Goal: Register for event/course

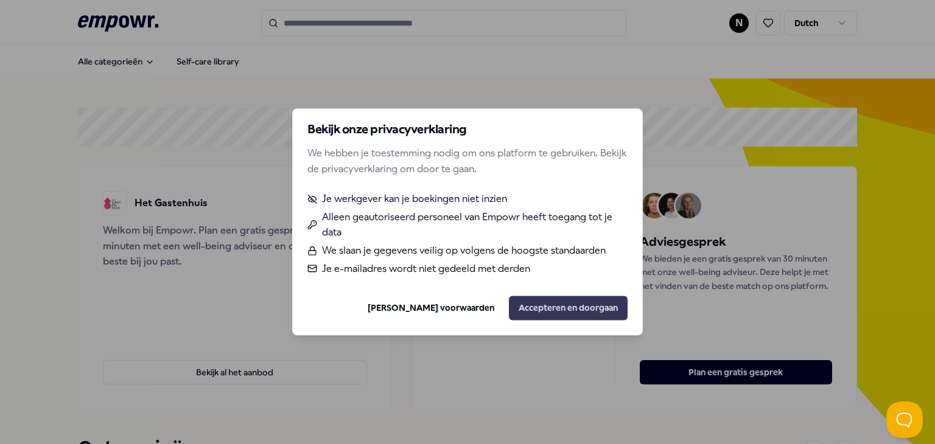
click at [555, 302] on button "Accepteren en doorgaan" at bounding box center [568, 308] width 119 height 24
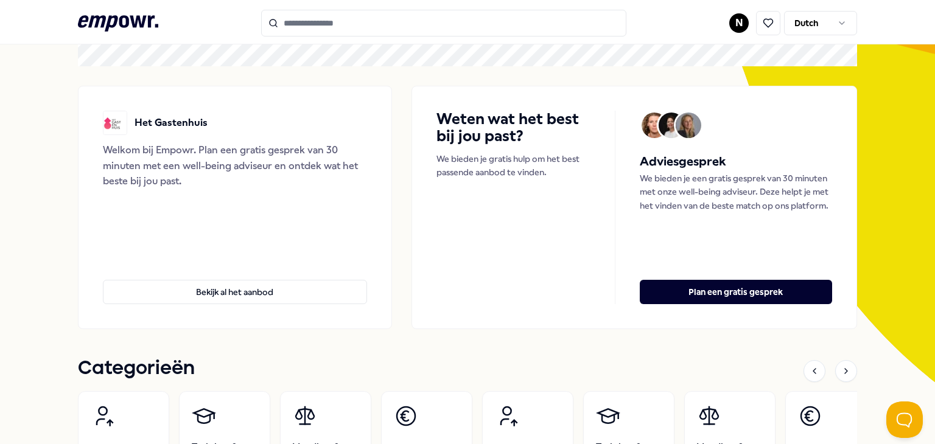
scroll to position [82, 0]
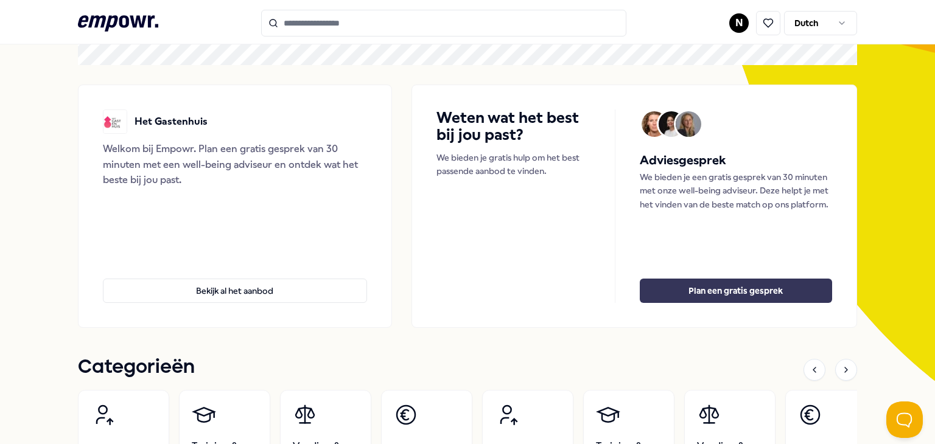
click at [708, 292] on button "Plan een gratis gesprek" at bounding box center [736, 291] width 192 height 24
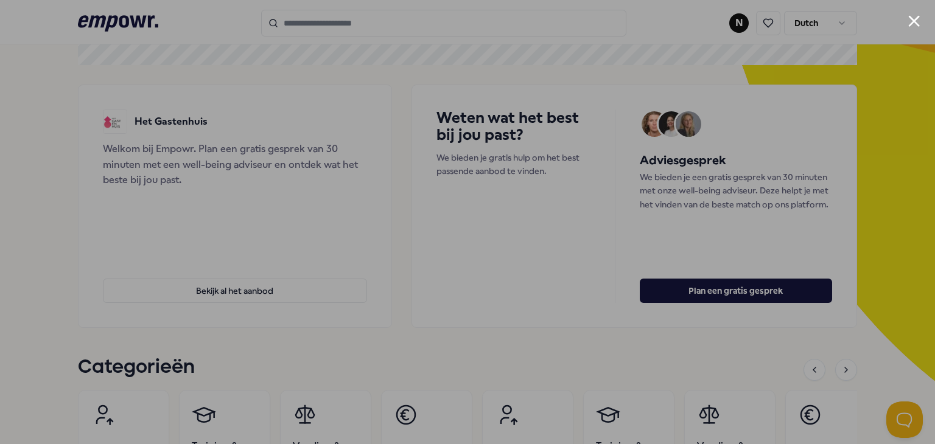
click at [910, 15] on button "Close modal" at bounding box center [914, 21] width 12 height 12
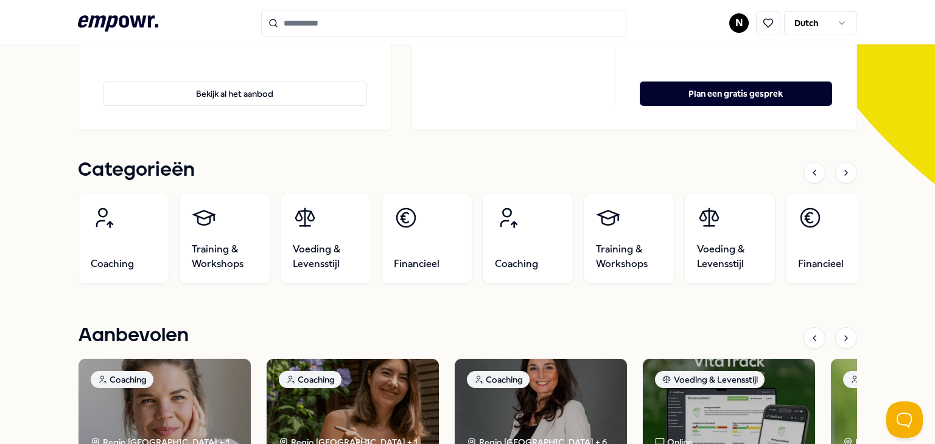
scroll to position [281, 0]
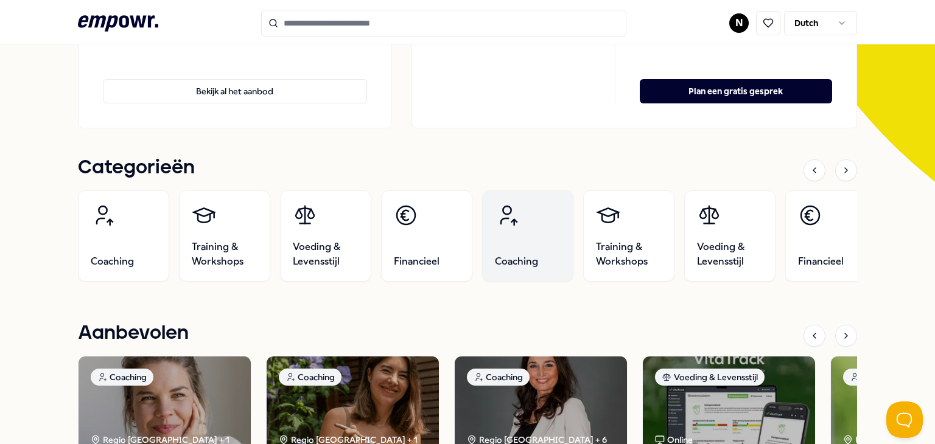
click at [512, 254] on span "Coaching" at bounding box center [516, 261] width 43 height 15
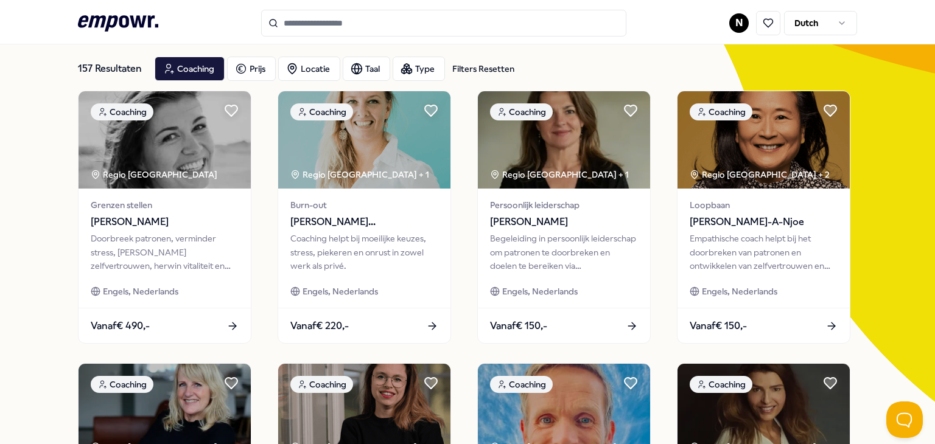
scroll to position [61, 0]
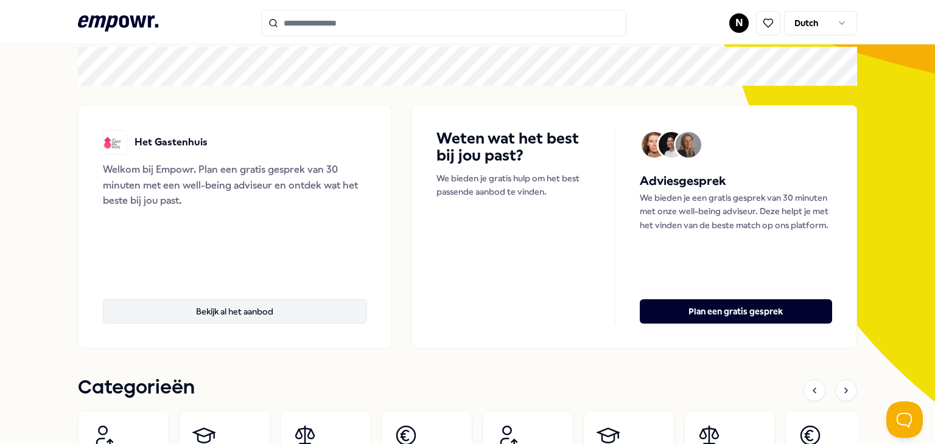
click at [266, 310] on button "Bekijk al het aanbod" at bounding box center [235, 311] width 264 height 24
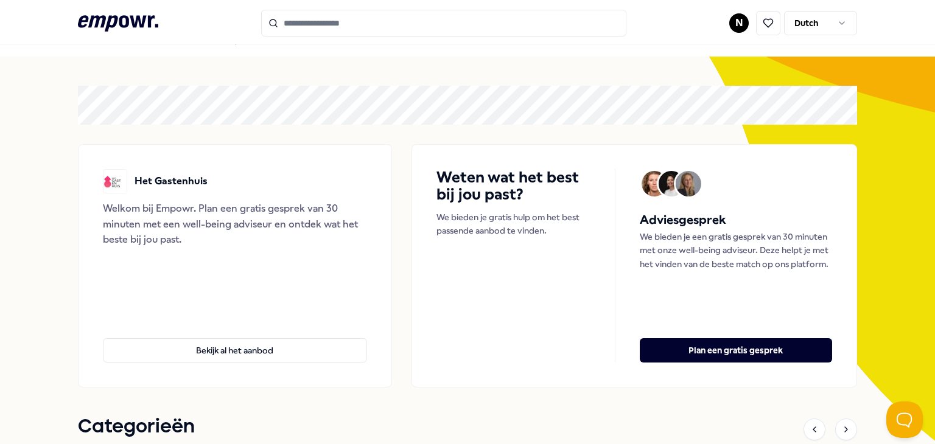
scroll to position [6, 0]
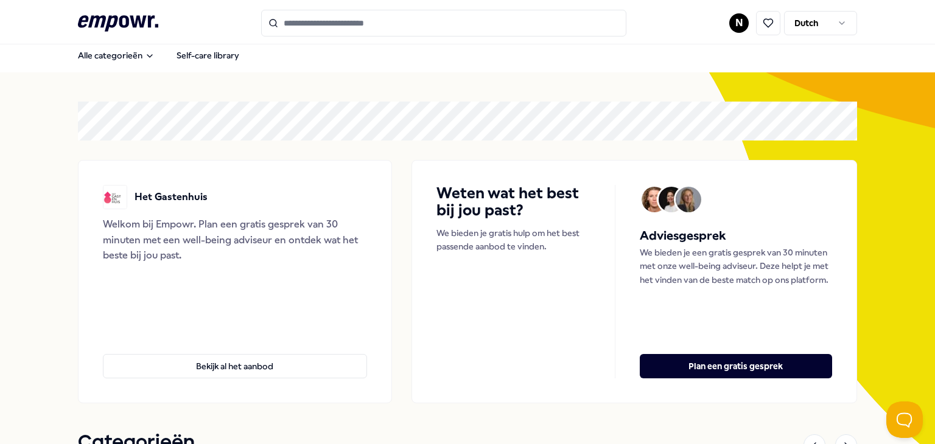
click at [734, 22] on html ".empowr-logo_svg__cls-1{fill:#03032f} N Dutch Alle categorieën Self-care librar…" at bounding box center [467, 222] width 935 height 444
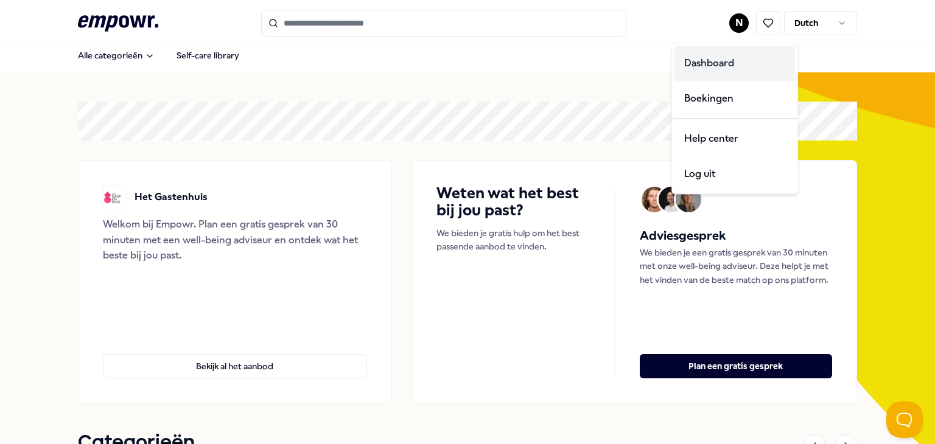
click at [700, 64] on div "Dashboard" at bounding box center [734, 63] width 120 height 35
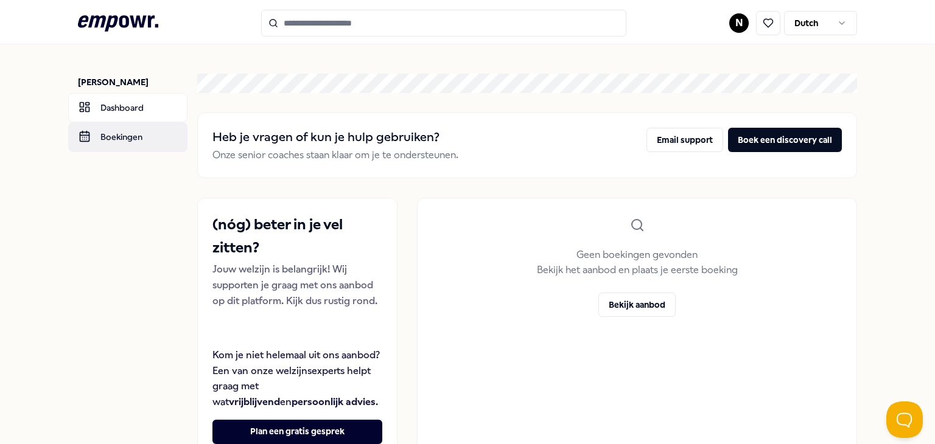
click at [97, 136] on link "Boekingen" at bounding box center [127, 136] width 119 height 29
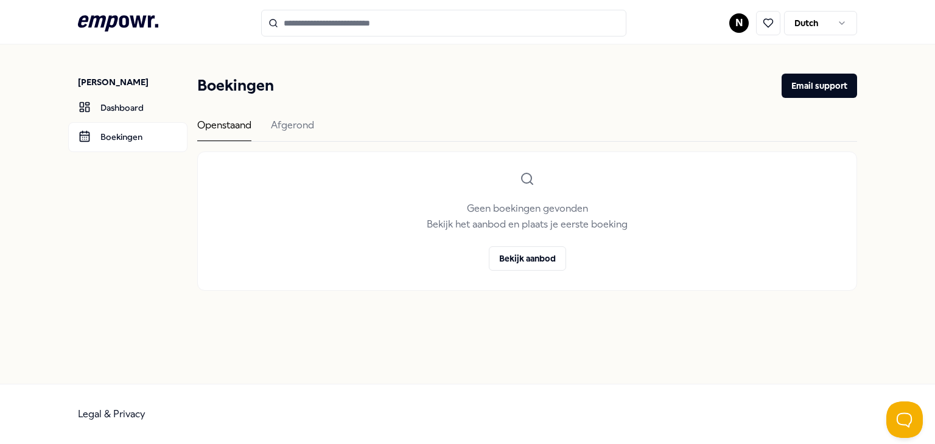
click at [91, 30] on icon ".empowr-logo_svg__cls-1{fill:#03032f}" at bounding box center [118, 23] width 80 height 23
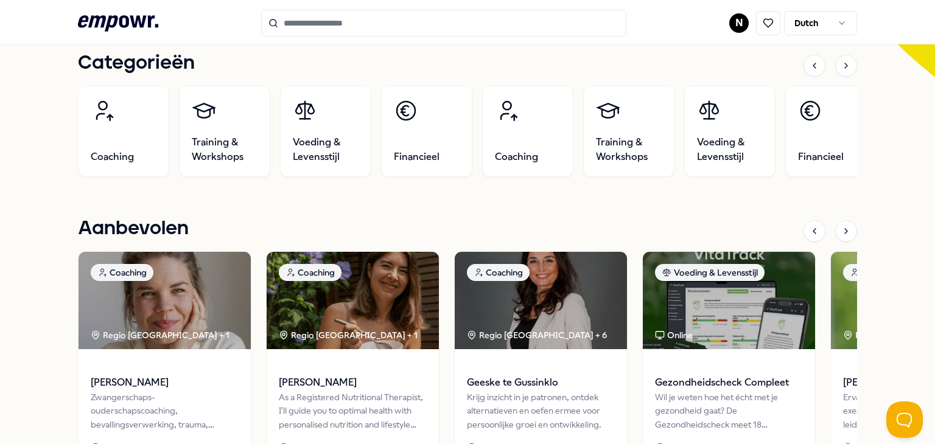
scroll to position [369, 0]
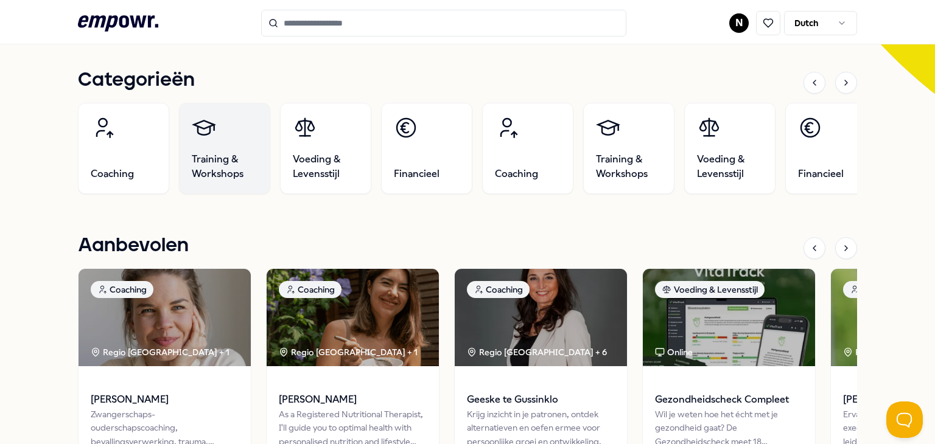
click at [219, 151] on link "Training & Workshops" at bounding box center [224, 148] width 91 height 91
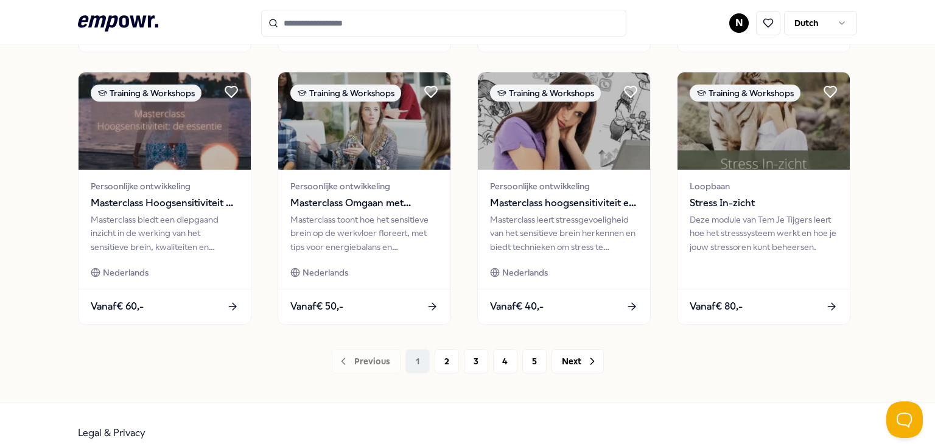
scroll to position [628, 0]
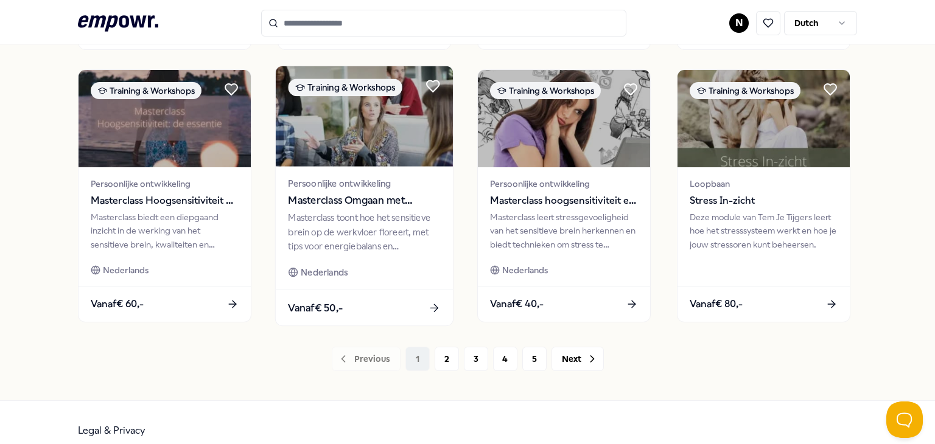
click at [367, 204] on span "Masterclass Omgaan met hoogsensitiviteit op werk" at bounding box center [364, 201] width 152 height 16
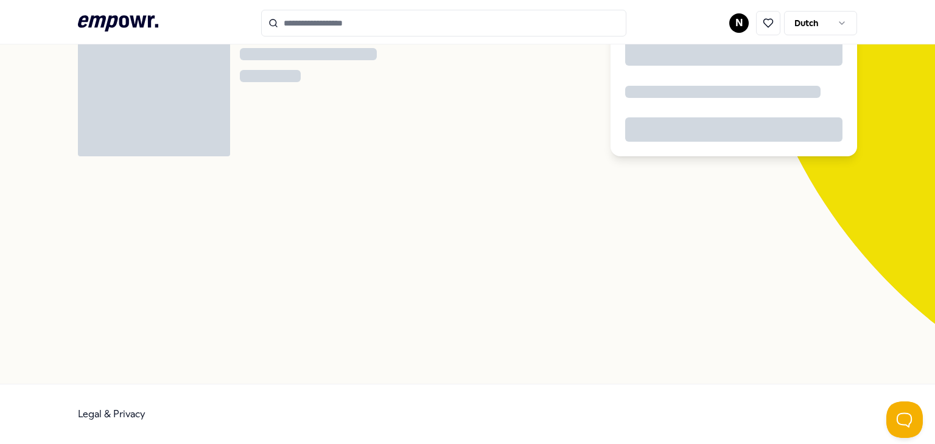
scroll to position [78, 0]
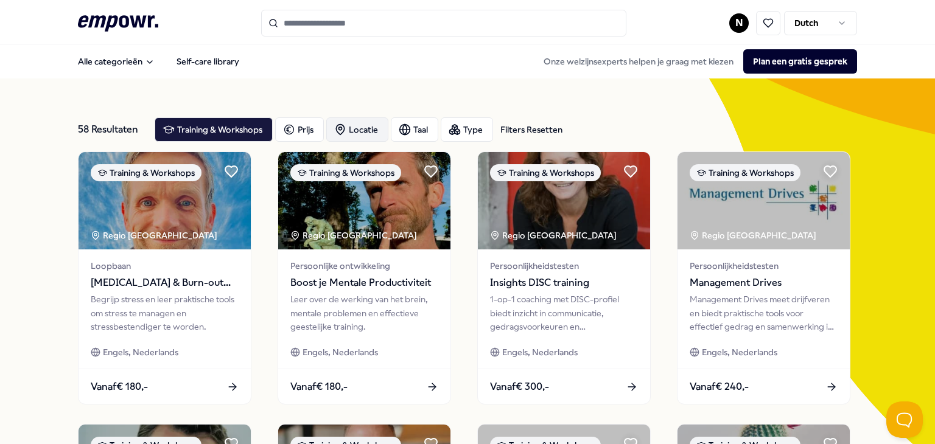
click at [355, 124] on div "Locatie" at bounding box center [357, 129] width 62 height 24
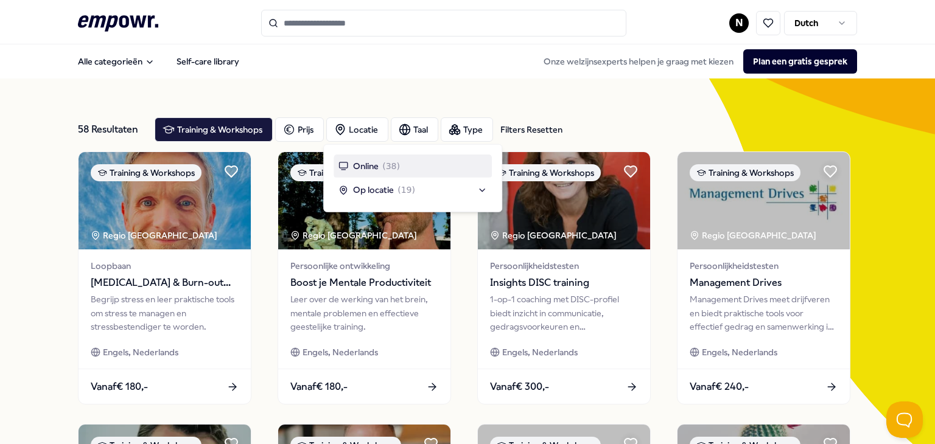
click at [484, 189] on div "Op locatie ( 19 )" at bounding box center [412, 189] width 148 height 13
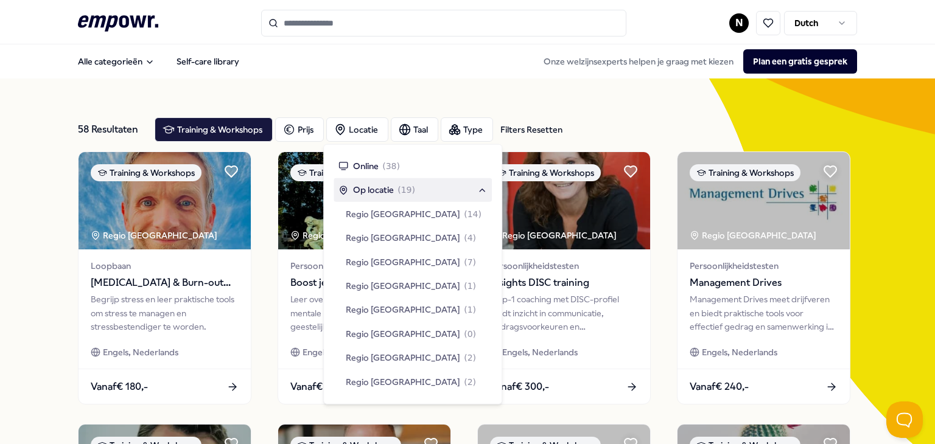
click at [486, 192] on div "Op locatie ( 19 )" at bounding box center [412, 189] width 148 height 13
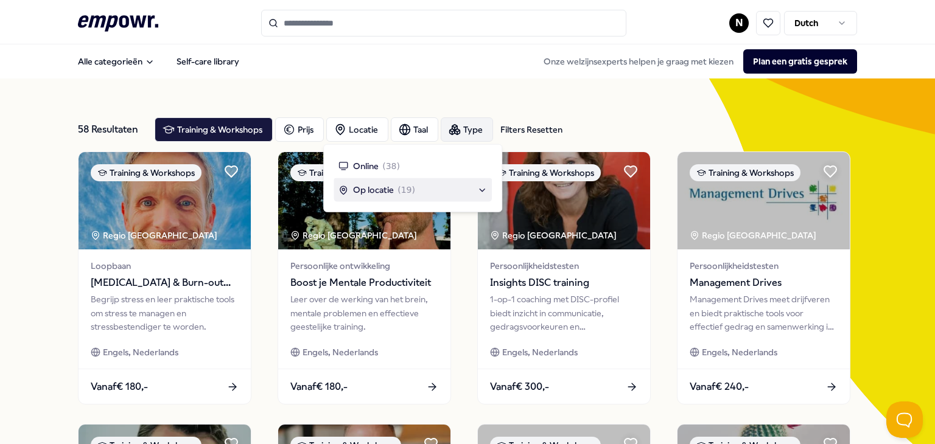
click at [458, 138] on div "Type" at bounding box center [467, 129] width 52 height 24
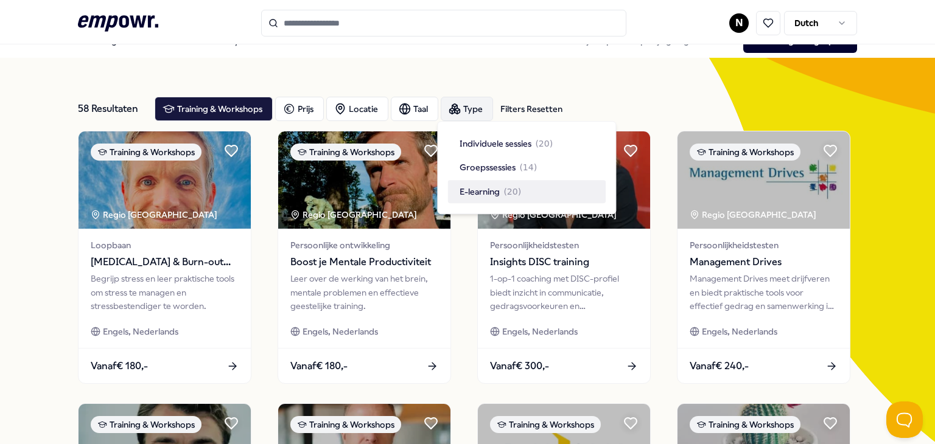
scroll to position [34, 0]
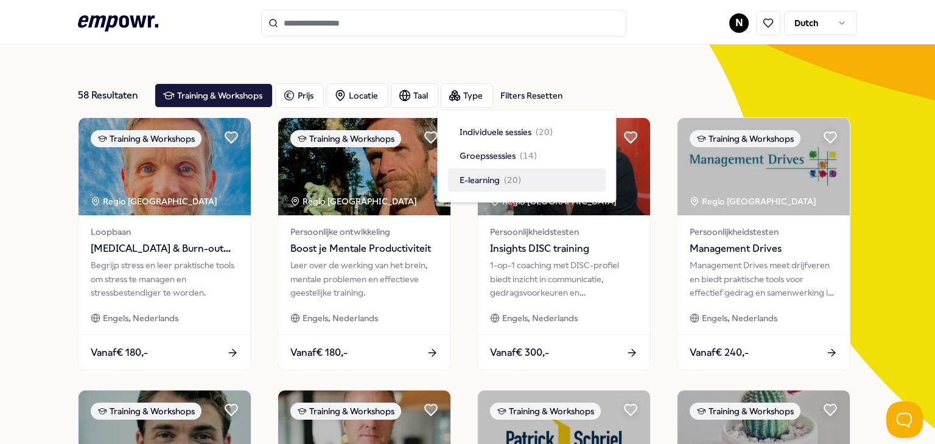
click at [507, 163] on div "Groepssessies ( 14 )" at bounding box center [526, 155] width 158 height 23
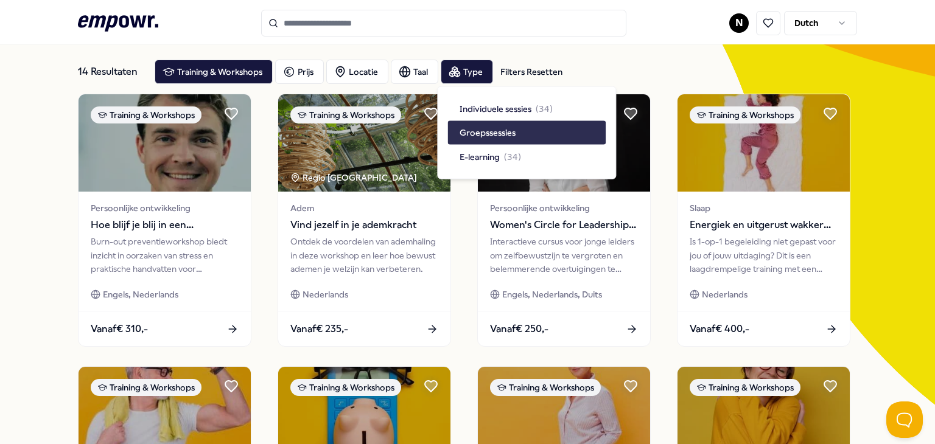
scroll to position [58, 0]
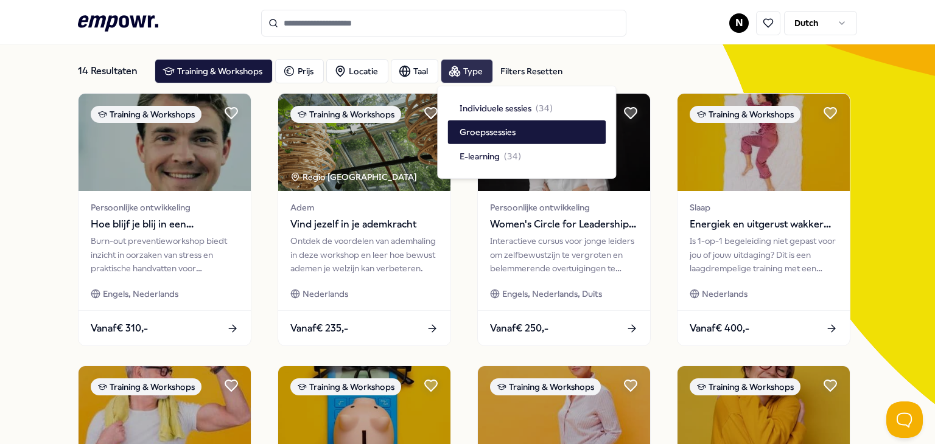
click at [459, 75] on div "Type" at bounding box center [467, 71] width 52 height 24
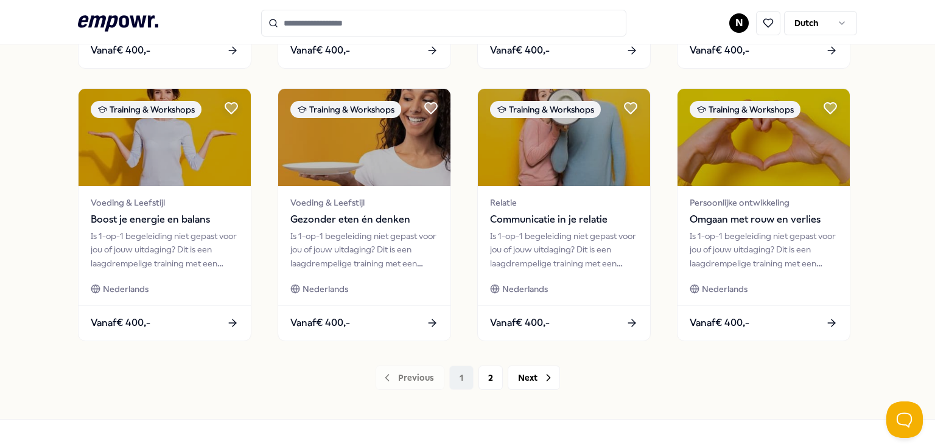
scroll to position [610, 0]
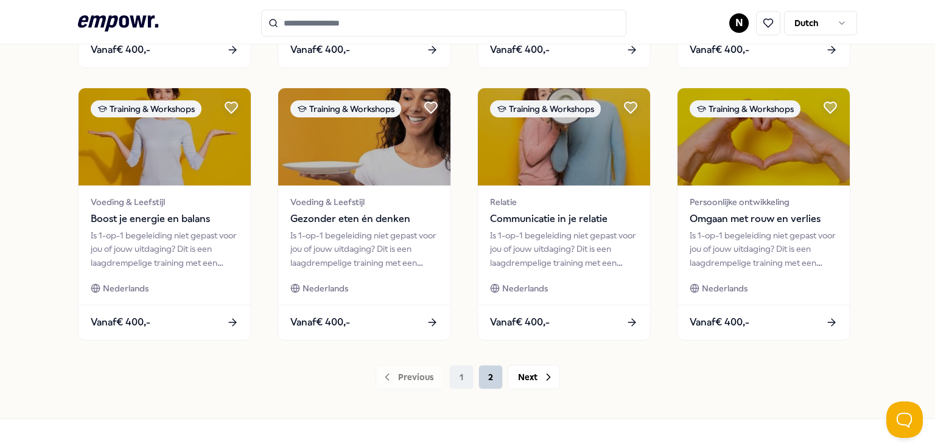
click at [489, 380] on button "2" at bounding box center [490, 377] width 24 height 24
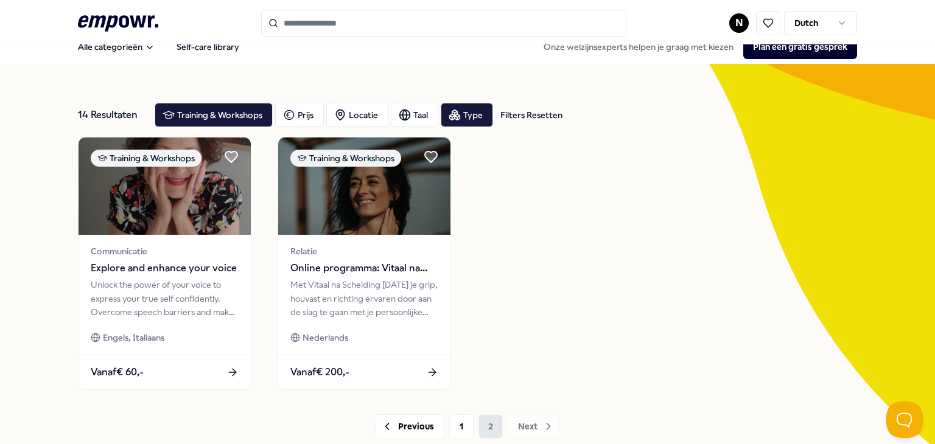
scroll to position [16, 0]
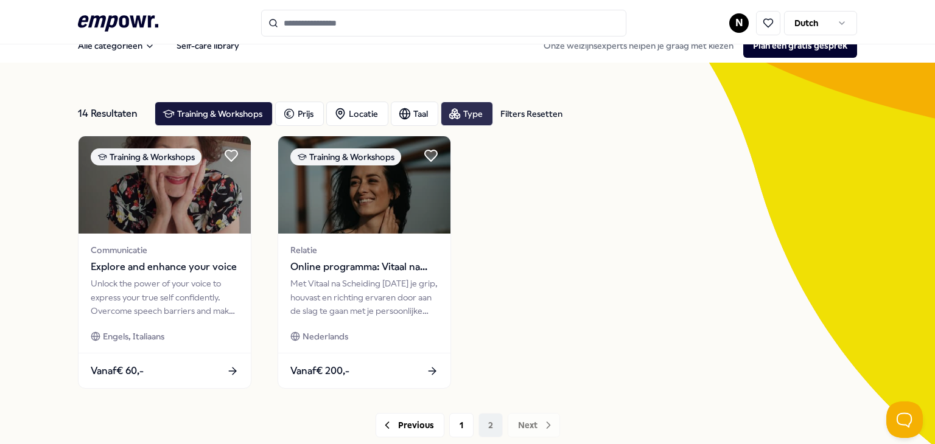
click at [461, 117] on div "Type" at bounding box center [467, 114] width 52 height 24
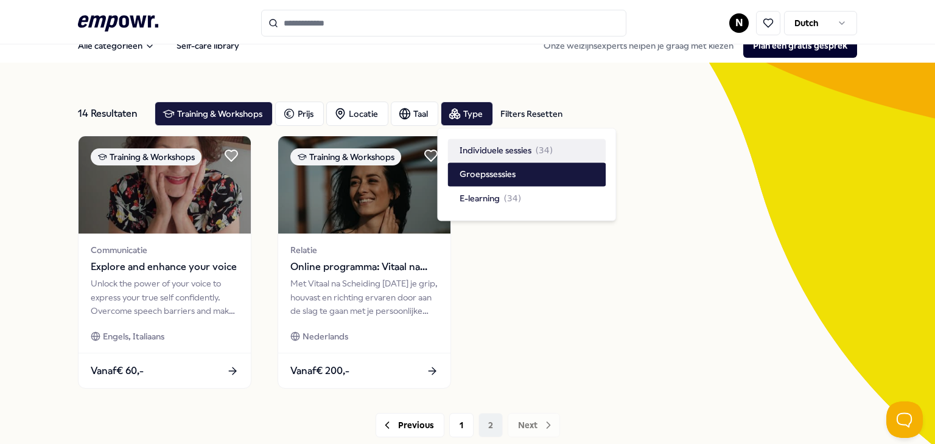
click at [533, 154] on div "Individuele sessies ( 34 )" at bounding box center [505, 150] width 93 height 13
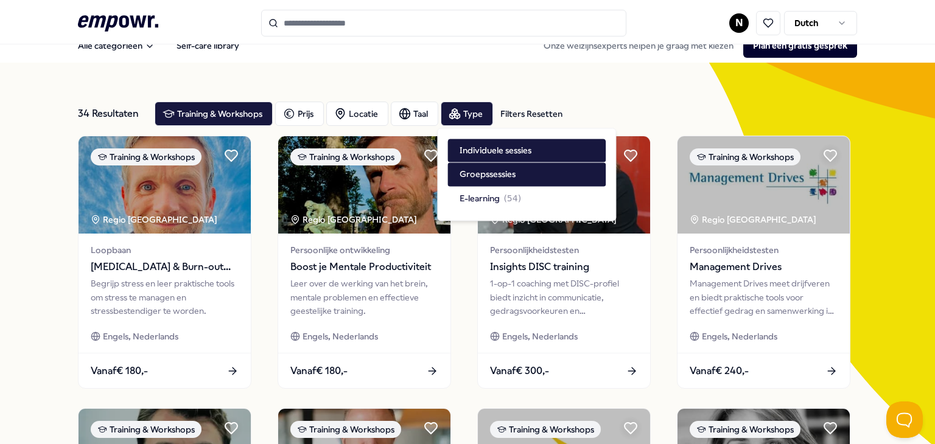
click at [550, 173] on div "Groepssessies" at bounding box center [526, 174] width 158 height 23
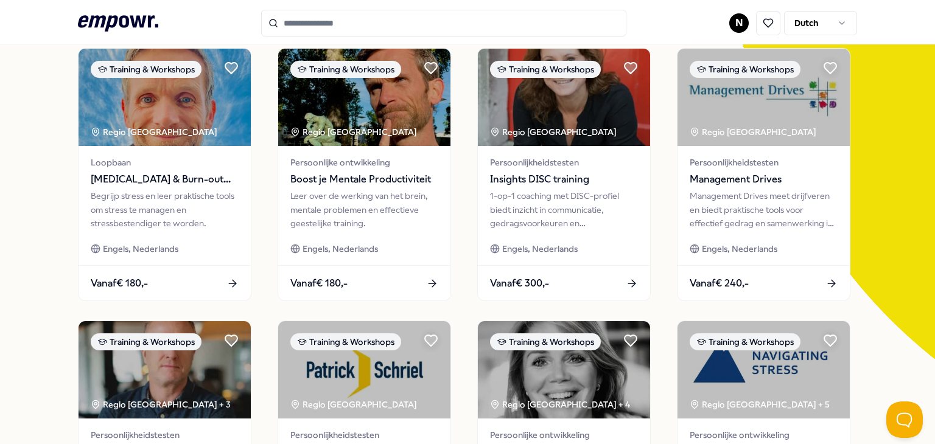
scroll to position [108, 0]
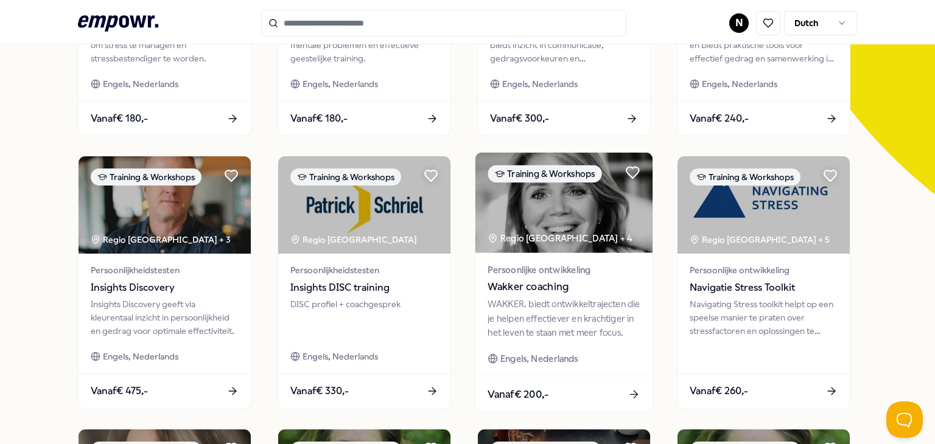
click at [609, 320] on div "WAKKER. biedt ontwikkeltrajecten die je helpen effectiever en krachtiger in het…" at bounding box center [563, 319] width 152 height 42
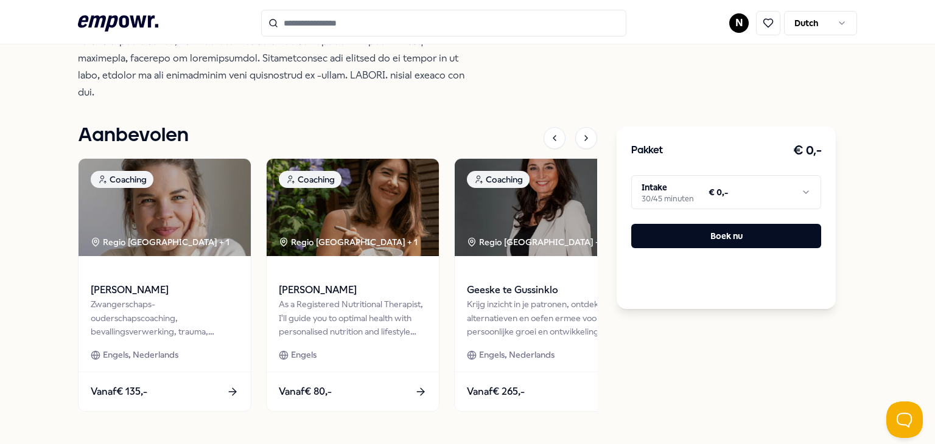
scroll to position [549, 0]
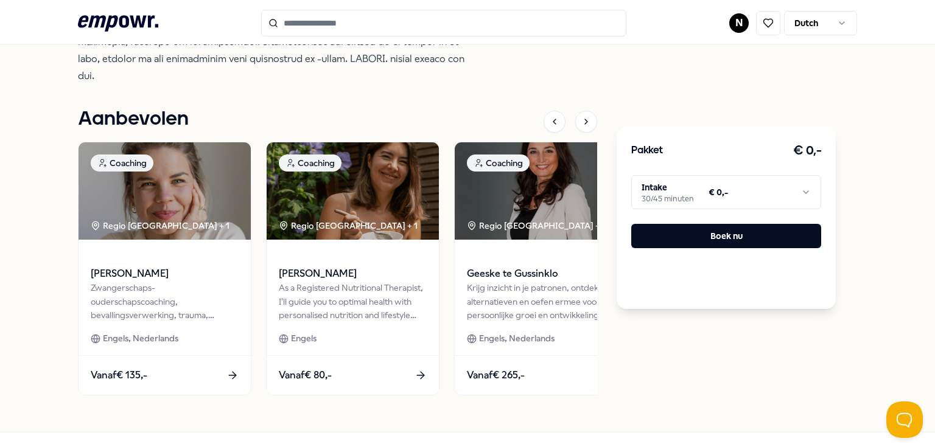
click at [806, 198] on html ".empowr-logo_svg__cls-1{fill:#03032f} N Dutch Alle categorieën Self-care librar…" at bounding box center [467, 222] width 935 height 444
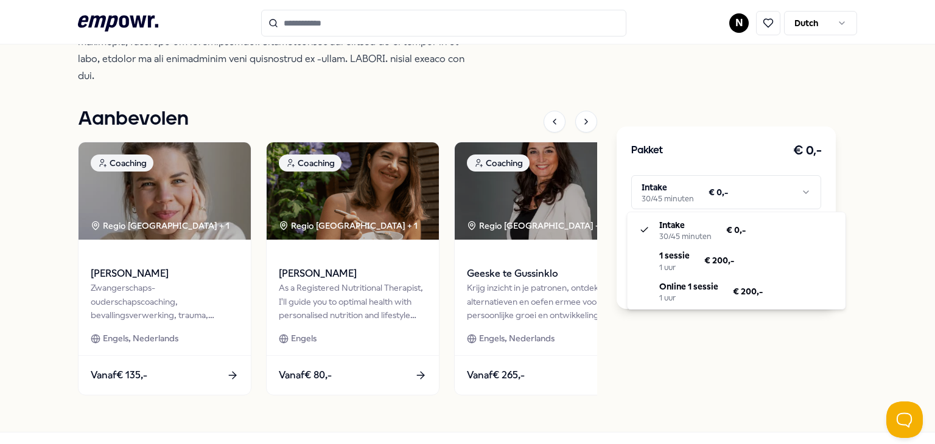
click at [761, 402] on html ".empowr-logo_svg__cls-1{fill:#03032f} N Dutch Alle categorieën Self-care librar…" at bounding box center [467, 222] width 935 height 444
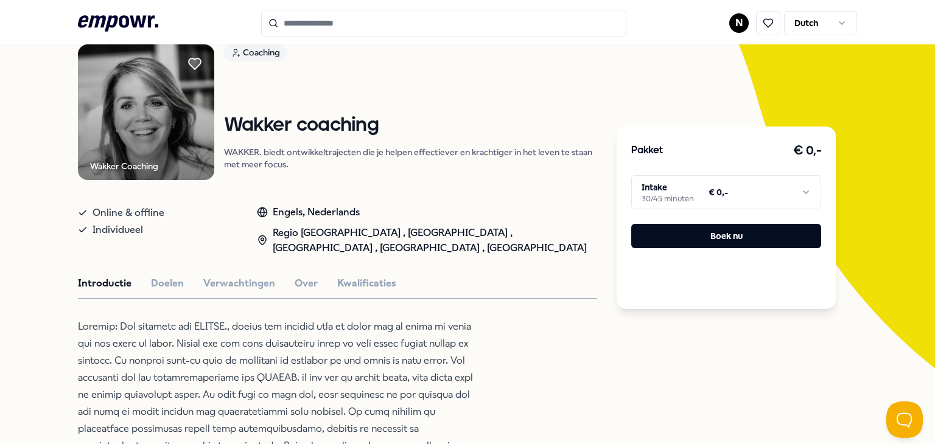
scroll to position [0, 0]
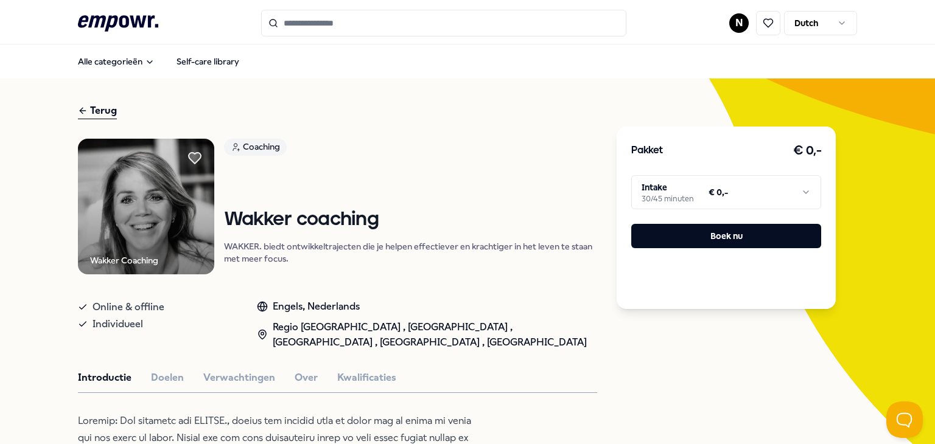
click at [114, 26] on icon ".empowr-logo_svg__cls-1{fill:#03032f}" at bounding box center [118, 23] width 80 height 23
